Goal: Navigation & Orientation: Find specific page/section

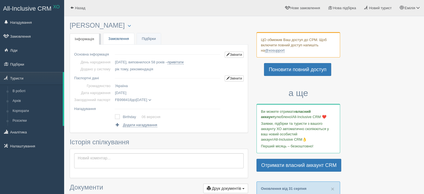
click at [115, 40] on link "Замовлення" at bounding box center [118, 38] width 31 height 11
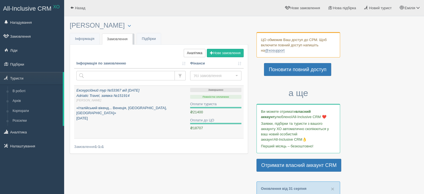
click at [120, 92] on icon "Екскурсійний тур №53367 від 05.08.2024 Adriatic Travel, заявка №151914 Емілія Ш." at bounding box center [130, 95] width 109 height 15
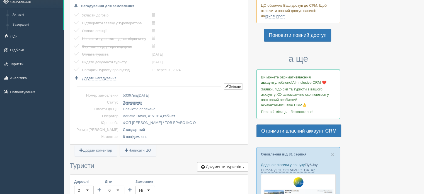
scroll to position [112, 0]
